Goal: Task Accomplishment & Management: Complete application form

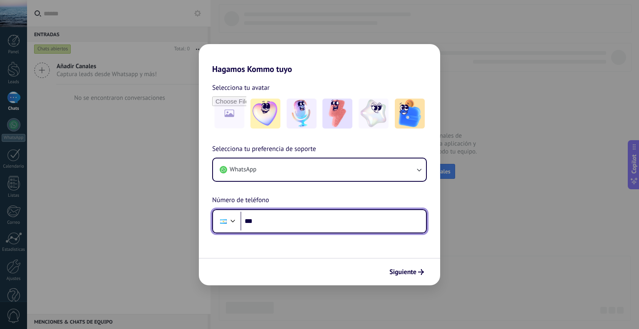
click at [274, 226] on input "***" at bounding box center [334, 221] width 186 height 19
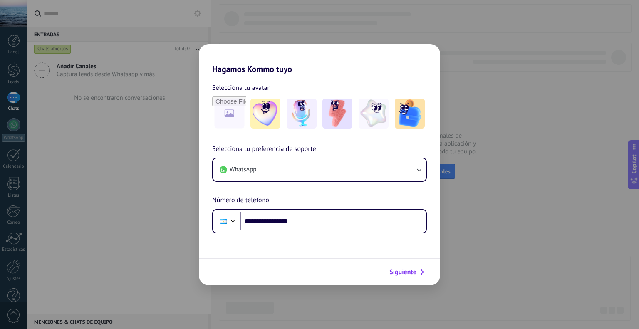
click at [402, 273] on span "Siguiente" at bounding box center [402, 272] width 27 height 6
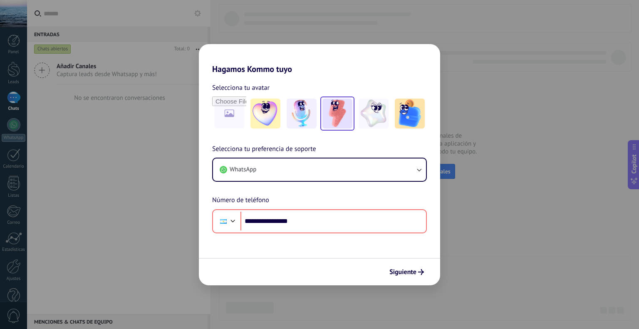
click at [332, 113] on img at bounding box center [337, 114] width 30 height 30
click at [414, 272] on span "Siguiente" at bounding box center [402, 272] width 27 height 6
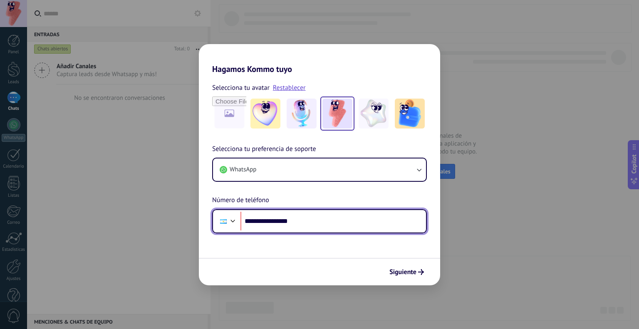
click at [303, 224] on input "**********" at bounding box center [334, 221] width 186 height 19
click at [304, 223] on input "**********" at bounding box center [334, 221] width 186 height 19
click at [265, 222] on input "**********" at bounding box center [334, 221] width 186 height 19
click at [262, 223] on input "**********" at bounding box center [334, 221] width 186 height 19
click at [267, 222] on input "**********" at bounding box center [334, 221] width 186 height 19
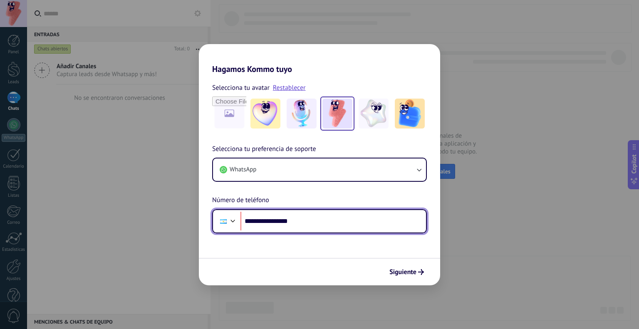
click at [305, 222] on input "**********" at bounding box center [334, 221] width 186 height 19
type input "**"
type input "**********"
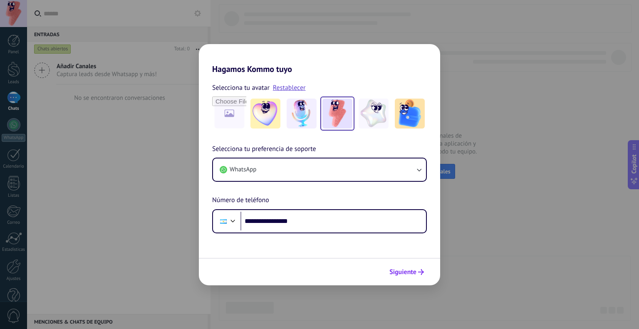
click at [393, 272] on span "Siguiente" at bounding box center [402, 272] width 27 height 6
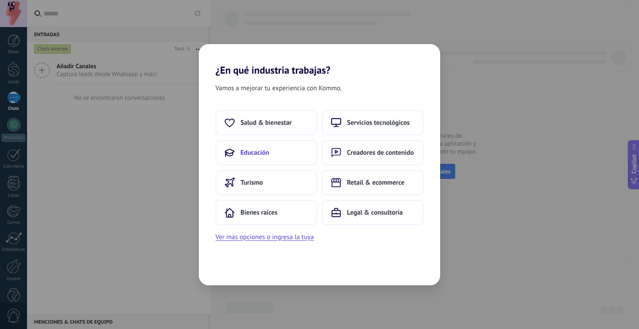
click at [260, 153] on span "Educación" at bounding box center [255, 153] width 29 height 8
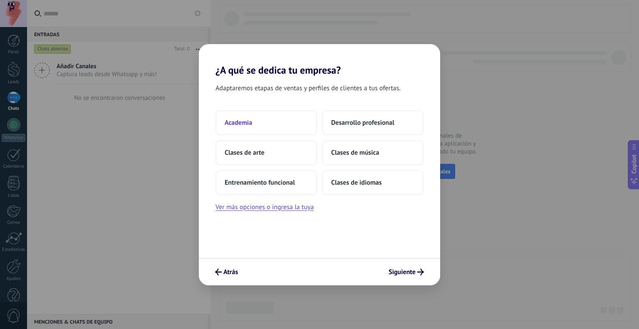
click at [264, 124] on button "Academia" at bounding box center [267, 122] width 102 height 25
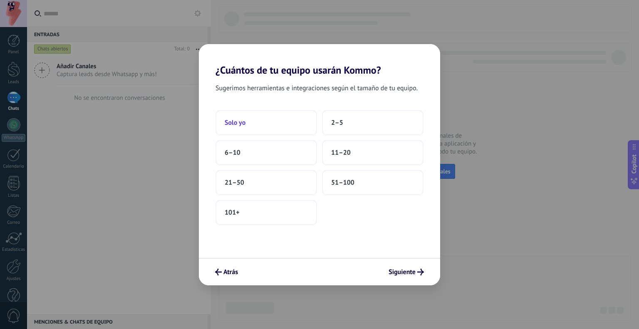
click at [258, 123] on button "Solo yo" at bounding box center [267, 122] width 102 height 25
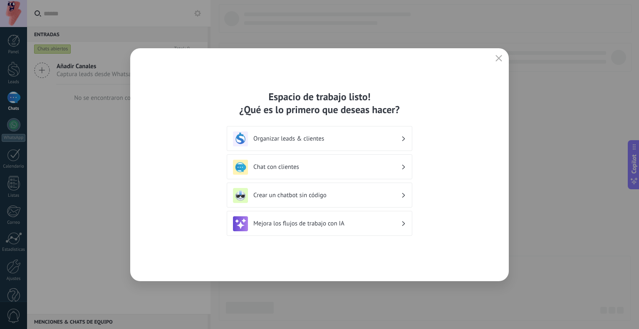
click at [301, 173] on div "Chat con clientes" at bounding box center [319, 167] width 173 height 15
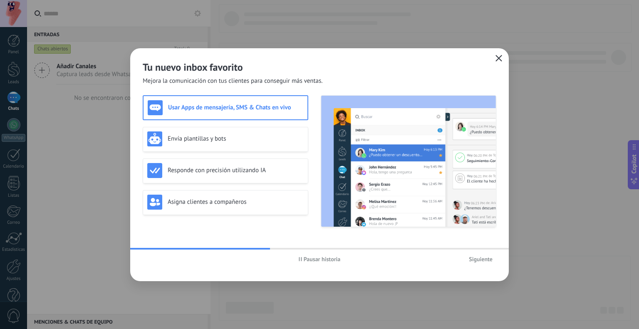
click at [496, 56] on use "button" at bounding box center [499, 58] width 6 height 6
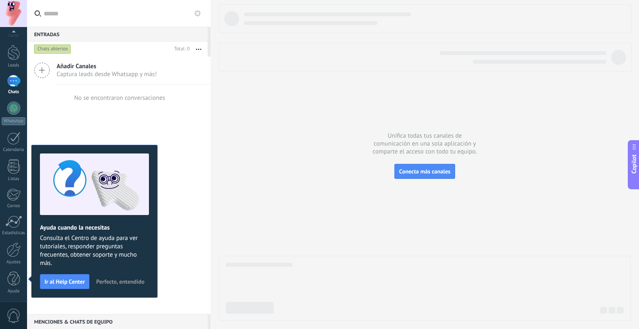
click at [116, 281] on span "Perfecto, entendido" at bounding box center [120, 282] width 48 height 6
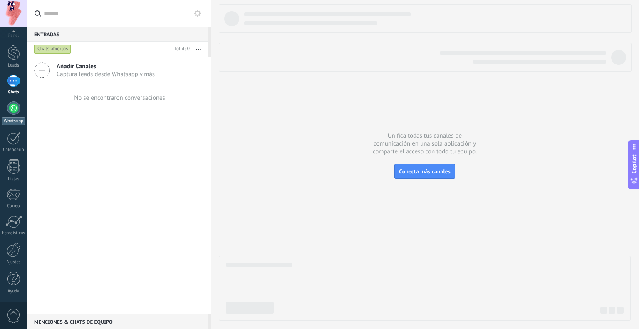
click at [13, 114] on div at bounding box center [13, 108] width 13 height 13
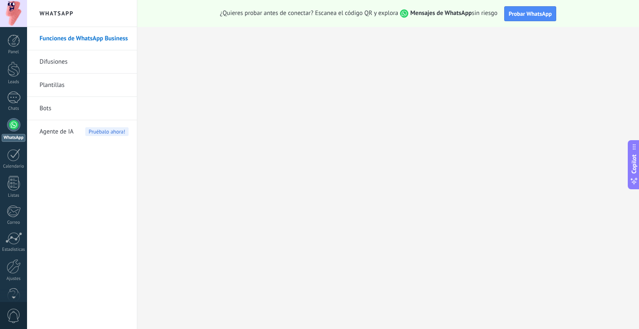
click at [50, 107] on link "Bots" at bounding box center [84, 108] width 89 height 23
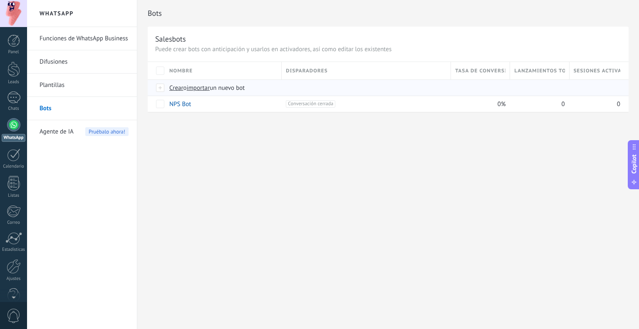
click at [178, 89] on span "Crear" at bounding box center [176, 88] width 14 height 8
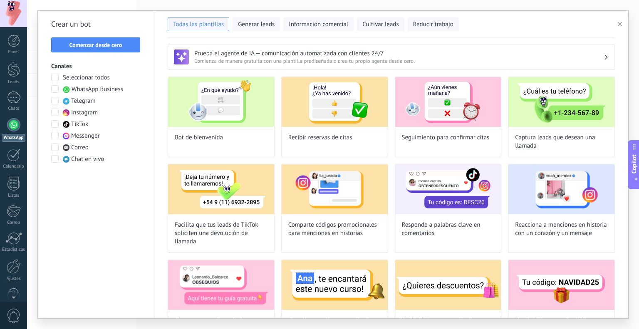
click at [55, 91] on span at bounding box center [54, 88] width 7 height 7
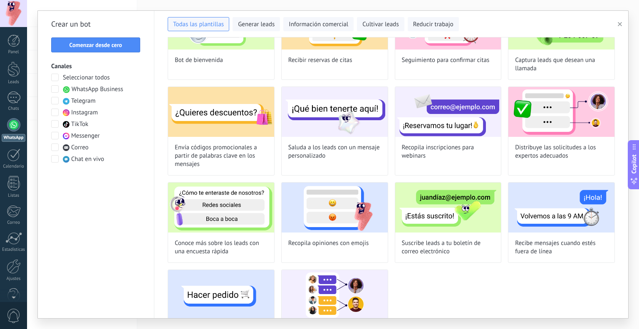
scroll to position [115, 0]
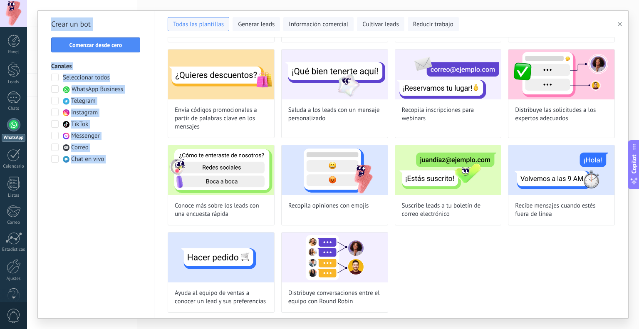
drag, startPoint x: 624, startPoint y: 131, endPoint x: 630, endPoint y: 66, distance: 65.6
click at [630, 66] on div "**********" at bounding box center [333, 164] width 612 height 329
click at [122, 158] on div "Seleccionar todos WhatsApp Business Telegram Instagram TikTok Messenger Correo …" at bounding box center [95, 119] width 89 height 90
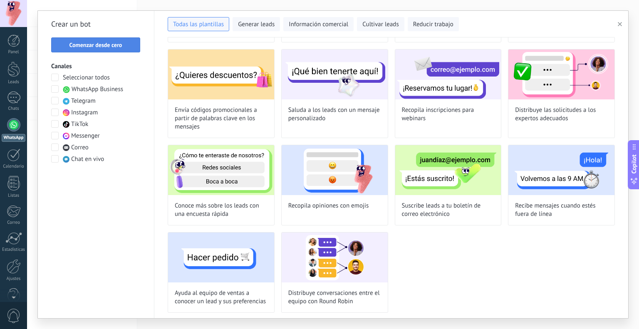
click at [103, 42] on span "Comenzar desde cero" at bounding box center [95, 45] width 53 height 6
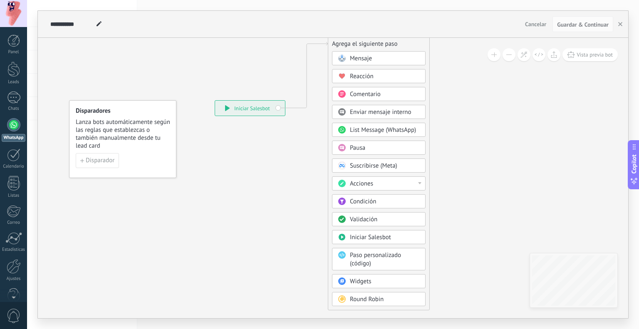
drag, startPoint x: 391, startPoint y: 137, endPoint x: 407, endPoint y: 46, distance: 92.4
click at [407, 46] on div "Agrega el siguiente paso" at bounding box center [378, 44] width 101 height 14
click at [417, 181] on div "Acciones" at bounding box center [385, 184] width 70 height 8
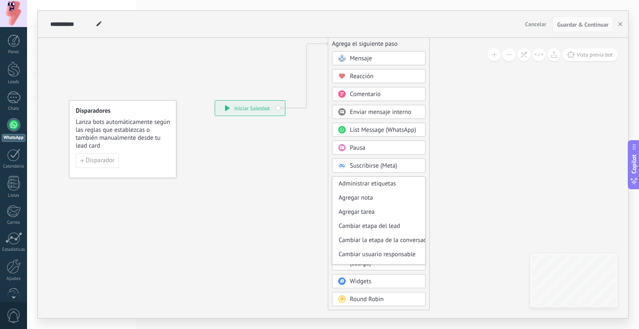
click at [417, 181] on div "Administrar etiquetas" at bounding box center [378, 184] width 93 height 14
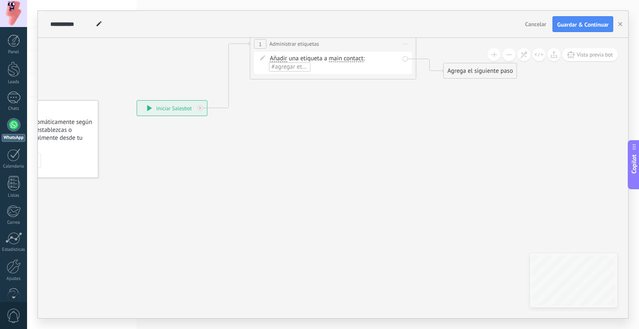
click at [405, 45] on span "Iniciar vista previa aquí Cambiar nombre Duplicar [GEOGRAPHIC_DATA]" at bounding box center [405, 44] width 13 height 12
click at [424, 97] on div "Borrar" at bounding box center [443, 98] width 82 height 14
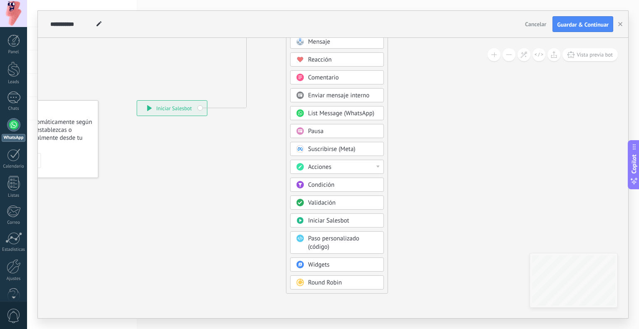
drag, startPoint x: 327, startPoint y: 133, endPoint x: 377, endPoint y: 29, distance: 115.2
click at [377, 29] on div "**********" at bounding box center [333, 164] width 590 height 307
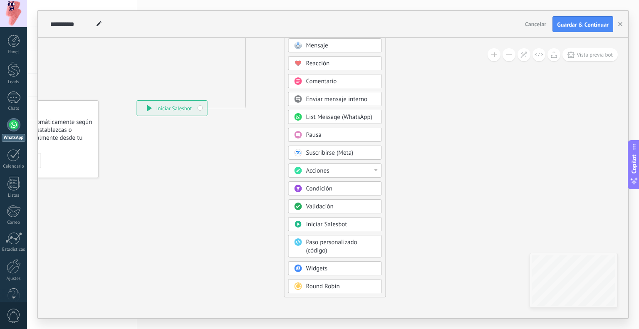
click at [325, 266] on body ".abccls-1,.abccls-2{fill-rule:evenodd}.abccls-2{fill:#fff} .abfcls-1{fill:none}…" at bounding box center [319, 164] width 639 height 329
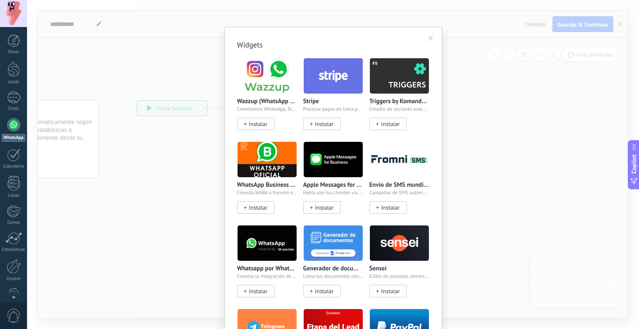
click at [429, 36] on span at bounding box center [430, 39] width 5 height 6
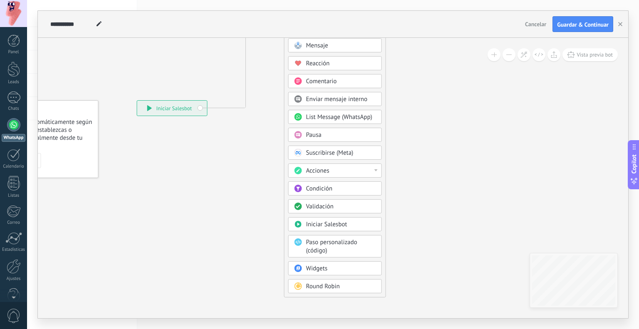
click at [329, 279] on div "Round Robin" at bounding box center [335, 286] width 94 height 14
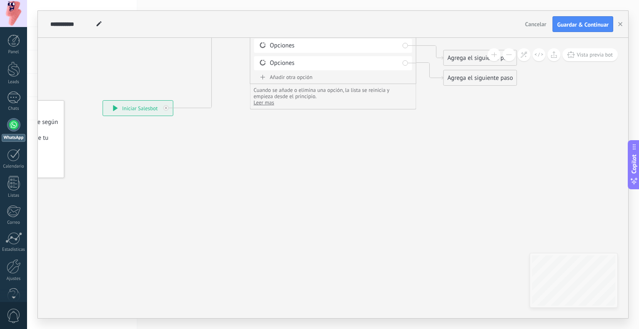
drag, startPoint x: 414, startPoint y: 74, endPoint x: 379, endPoint y: 161, distance: 93.4
click at [103, 100] on div "**********" at bounding box center [103, 100] width 0 height 0
click at [366, 193] on icon at bounding box center [296, 69] width 802 height 509
click at [529, 28] on span "Cancelar" at bounding box center [535, 23] width 21 height 7
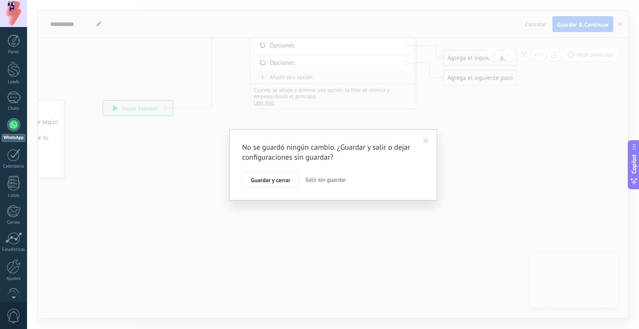
click at [326, 178] on span "Salir sin guardar" at bounding box center [325, 179] width 41 height 7
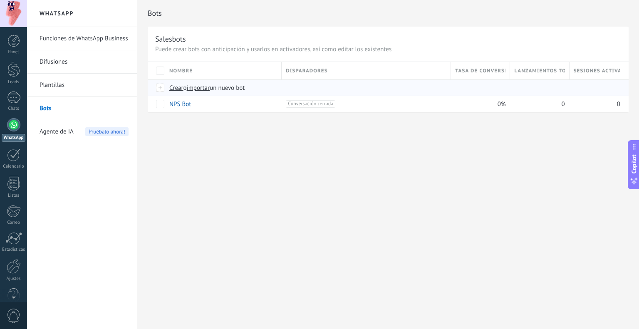
click at [179, 88] on span "Crear" at bounding box center [176, 88] width 14 height 8
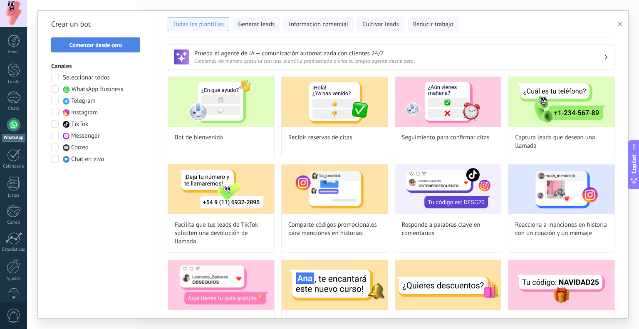
click at [92, 45] on span "Comenzar desde cero" at bounding box center [95, 45] width 53 height 6
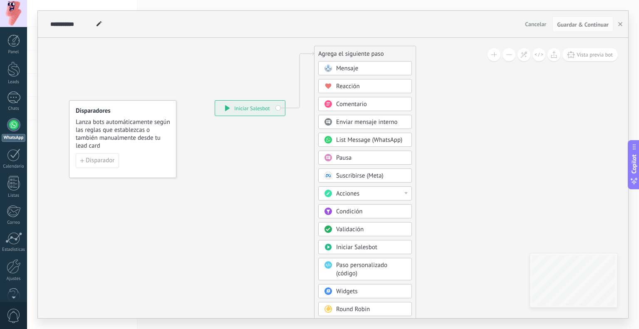
drag, startPoint x: 387, startPoint y: 135, endPoint x: 389, endPoint y: 54, distance: 81.6
click at [389, 54] on div "Agrega el siguiente paso" at bounding box center [365, 54] width 101 height 14
click at [360, 68] on div "Mensaje" at bounding box center [371, 68] width 70 height 8
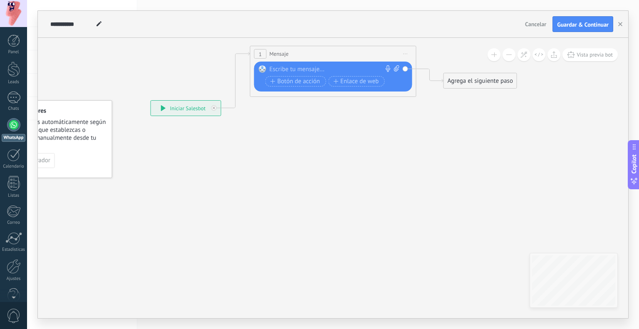
click at [394, 68] on icon at bounding box center [396, 68] width 5 height 6
click input "Subir" at bounding box center [0, 0] width 0 height 0
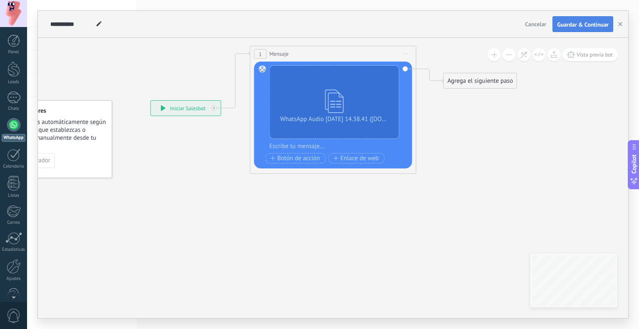
click at [575, 27] on span "Guardar & Continuar" at bounding box center [583, 25] width 52 height 6
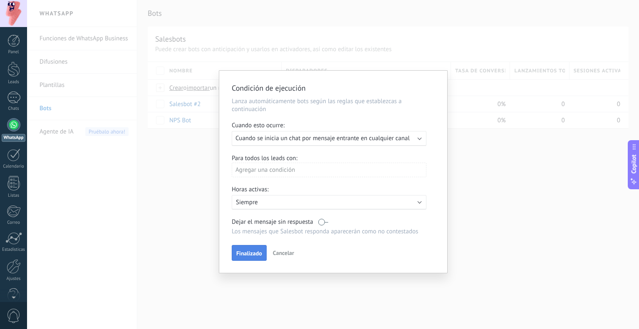
click at [253, 251] on span "Finalizado" at bounding box center [249, 253] width 26 height 6
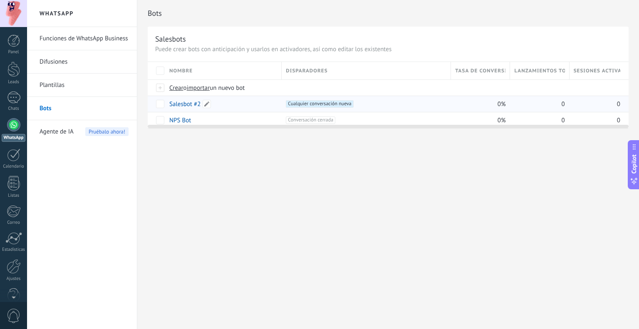
click at [265, 104] on div "Salesbot #2" at bounding box center [221, 104] width 112 height 16
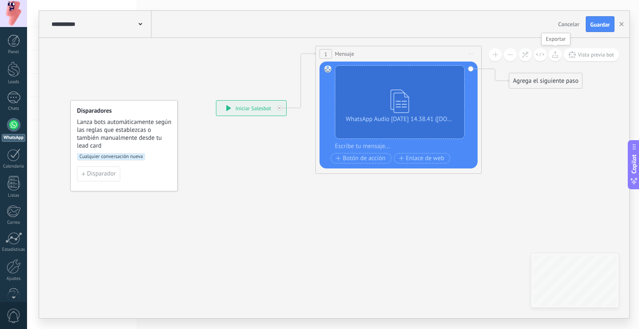
click at [554, 56] on icon at bounding box center [555, 54] width 6 height 7
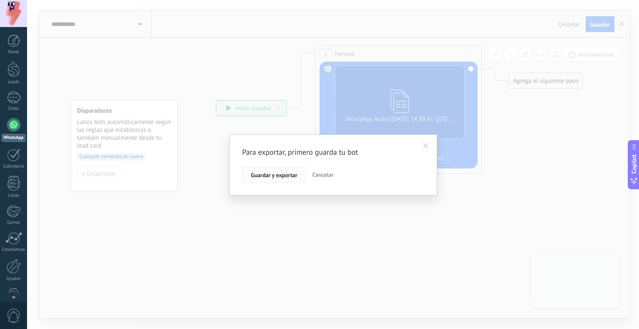
click at [288, 173] on span "Guardar y exportar" at bounding box center [274, 175] width 47 height 6
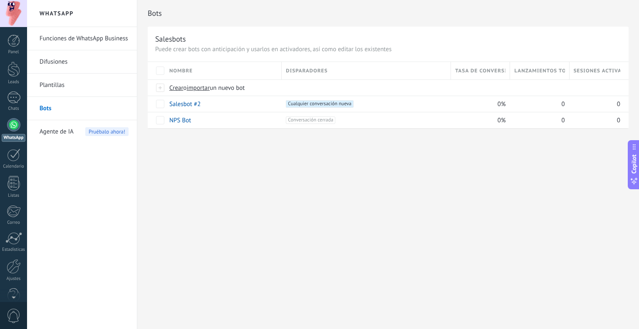
click at [52, 81] on link "Plantillas" at bounding box center [84, 85] width 89 height 23
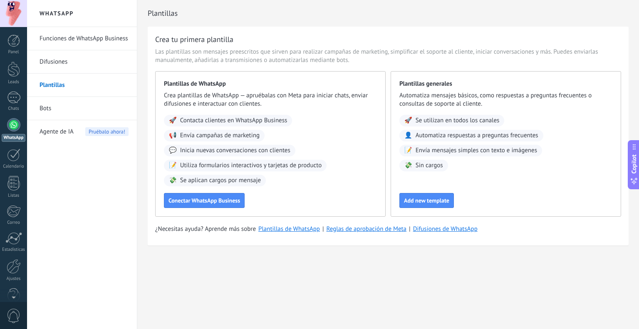
click at [67, 28] on link "Funciones de WhatsApp Business" at bounding box center [84, 38] width 89 height 23
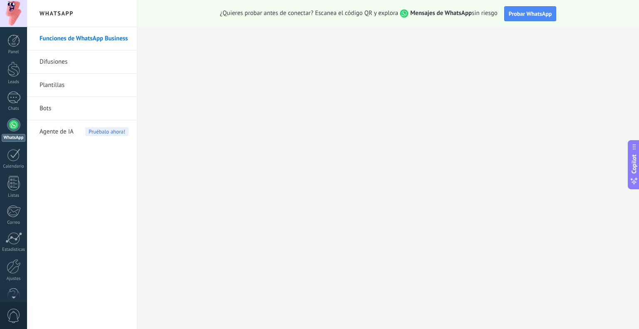
click at [52, 106] on link "Bots" at bounding box center [84, 108] width 89 height 23
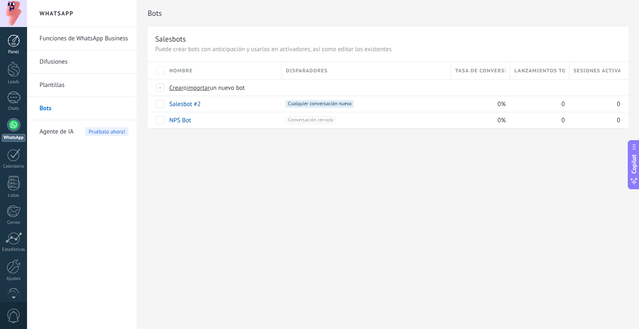
click at [13, 36] on div at bounding box center [13, 41] width 12 height 12
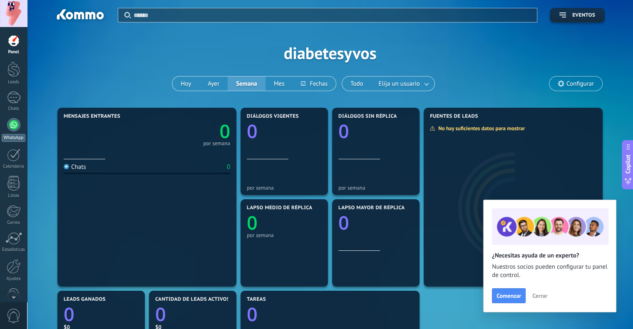
click at [14, 124] on div at bounding box center [13, 124] width 13 height 13
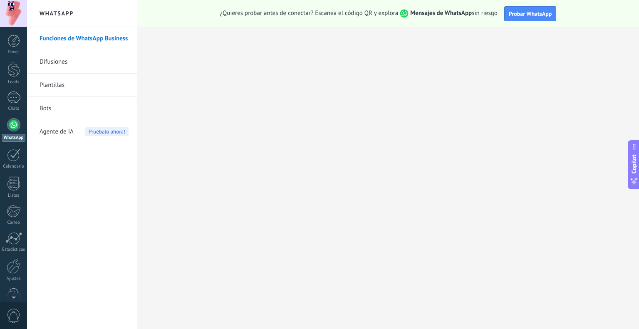
click at [58, 107] on link "Bots" at bounding box center [84, 108] width 89 height 23
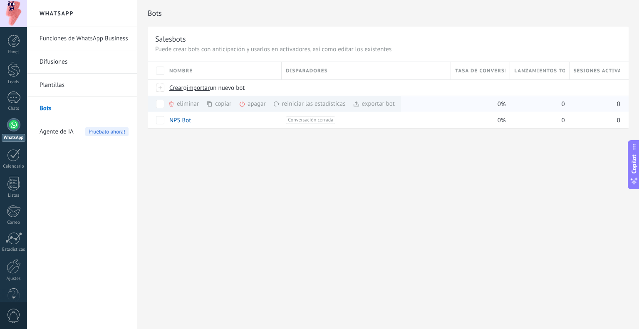
click at [374, 103] on div "exportar bot màs" at bounding box center [374, 104] width 42 height 16
click at [13, 100] on div at bounding box center [13, 98] width 13 height 12
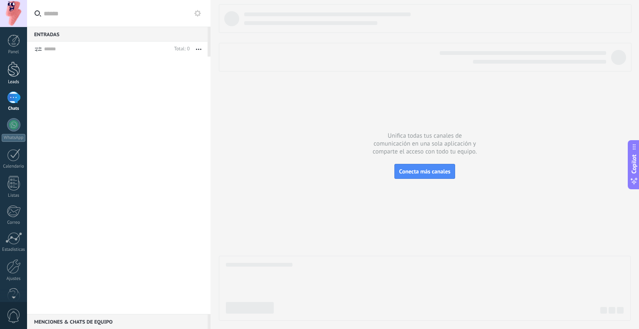
click at [12, 65] on div at bounding box center [13, 69] width 12 height 15
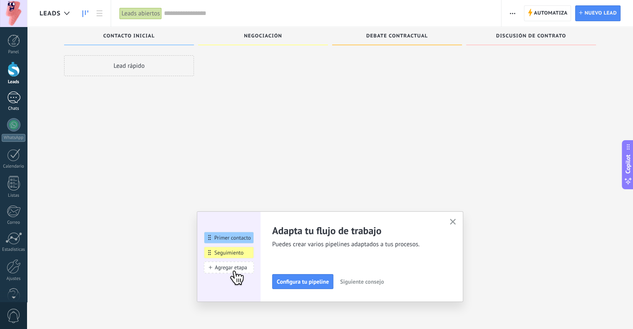
click at [15, 93] on div at bounding box center [13, 98] width 13 height 12
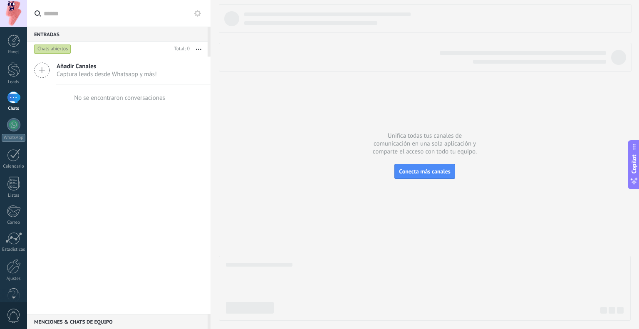
click at [48, 72] on icon at bounding box center [42, 70] width 16 height 16
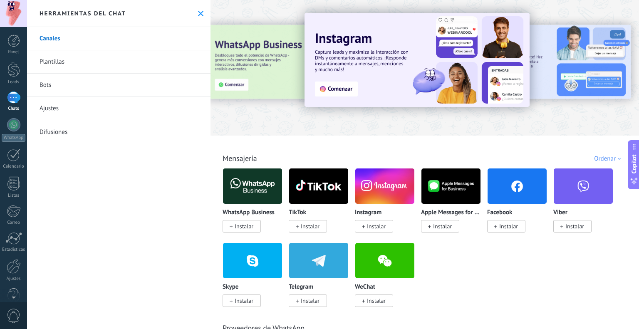
click at [246, 224] on span "Instalar" at bounding box center [244, 226] width 19 height 7
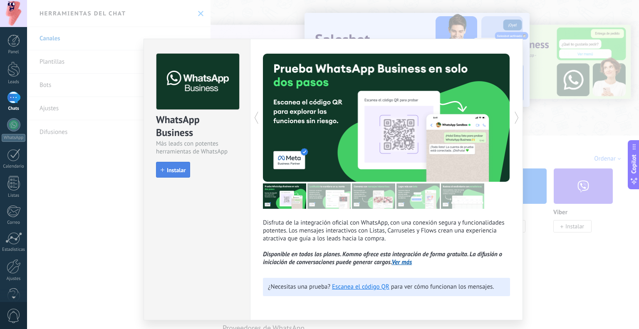
click at [181, 172] on span "Instalar" at bounding box center [176, 170] width 19 height 6
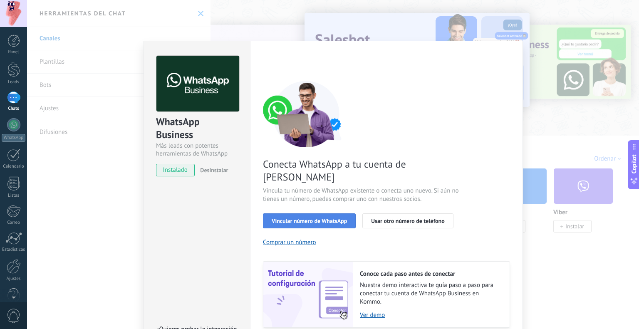
click at [308, 218] on span "Vincular número de WhatsApp" at bounding box center [309, 221] width 75 height 6
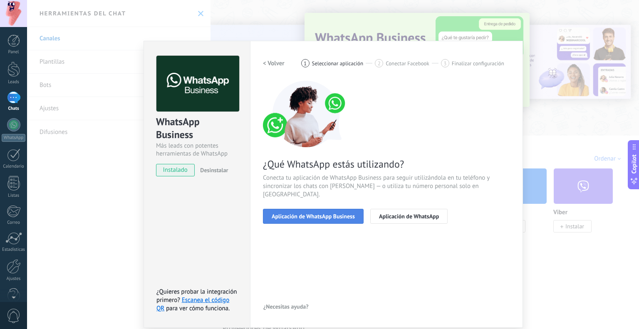
click at [318, 213] on span "Aplicación de WhatsApp Business" at bounding box center [313, 216] width 83 height 6
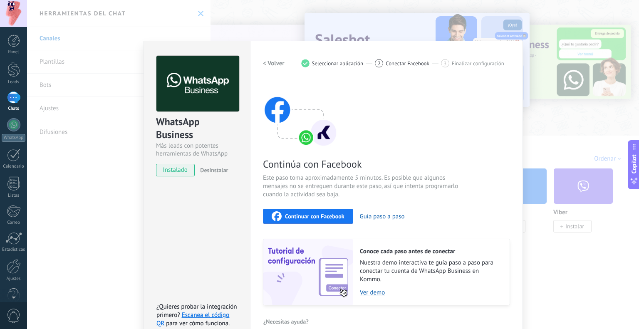
click at [304, 215] on span "Continuar con Facebook" at bounding box center [315, 216] width 60 height 6
